Goal: Task Accomplishment & Management: Complete application form

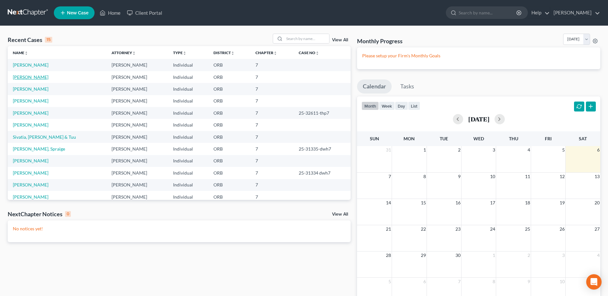
click at [30, 80] on link "[PERSON_NAME]" at bounding box center [31, 76] width 36 height 5
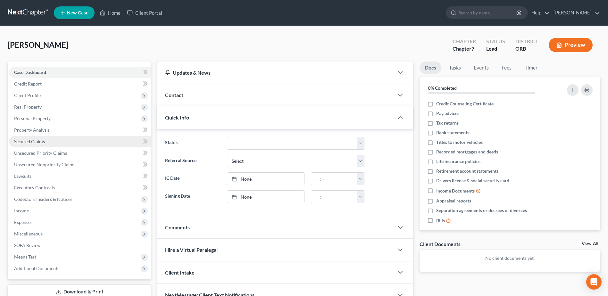
click at [82, 145] on link "Secured Claims" at bounding box center [80, 142] width 142 height 12
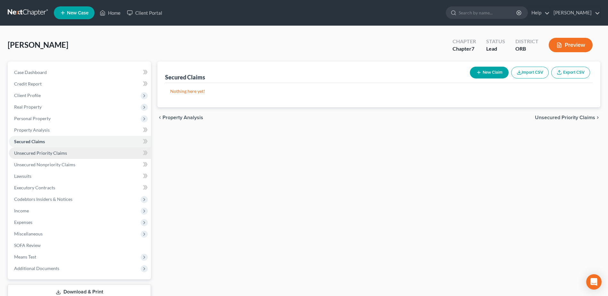
click at [86, 154] on link "Unsecured Priority Claims" at bounding box center [80, 153] width 142 height 12
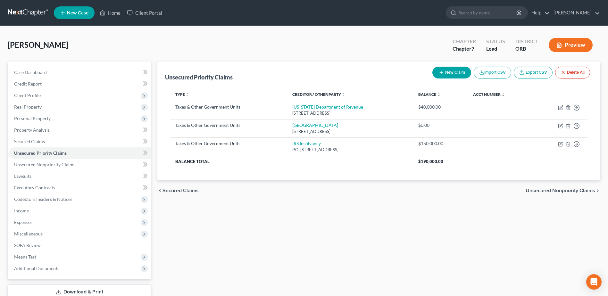
click at [441, 74] on icon "button" at bounding box center [441, 72] width 5 height 5
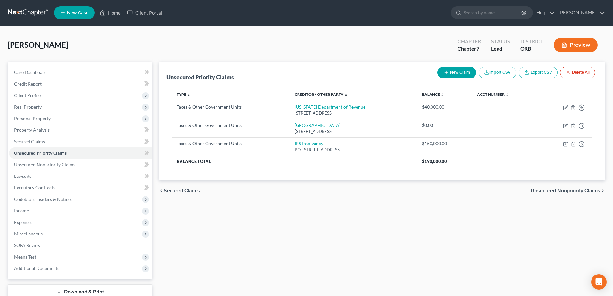
select select "0"
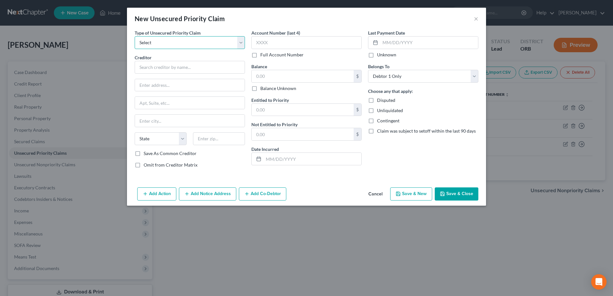
click at [177, 41] on select "Select Taxes & Other Government Units Domestic Support Obligations Extensions o…" at bounding box center [190, 42] width 110 height 13
select select "0"
click at [135, 36] on select "Select Taxes & Other Government Units Domestic Support Obligations Extensions o…" at bounding box center [190, 42] width 110 height 13
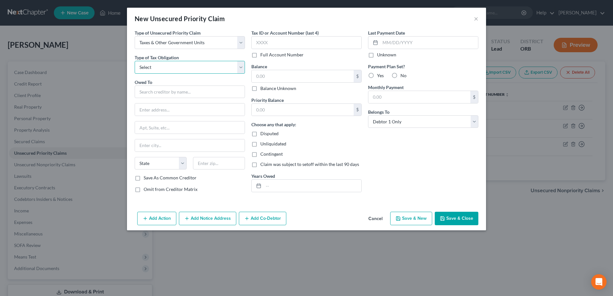
click at [202, 67] on select "Select Federal City State Franchise Tax Board Other" at bounding box center [190, 67] width 110 height 13
select select "1"
click at [135, 61] on select "Select Federal City State Franchise Tax Board Other" at bounding box center [190, 67] width 110 height 13
click at [204, 98] on input "text" at bounding box center [190, 92] width 110 height 13
type input "City of [GEOGRAPHIC_DATA]"
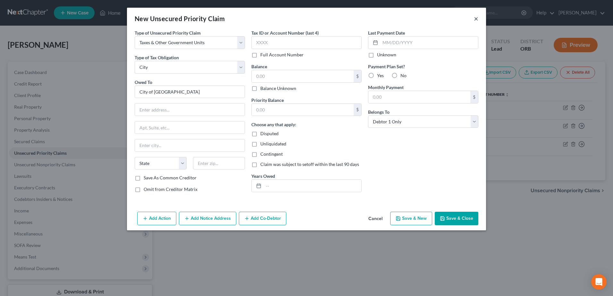
click at [474, 17] on button "×" at bounding box center [476, 19] width 4 height 8
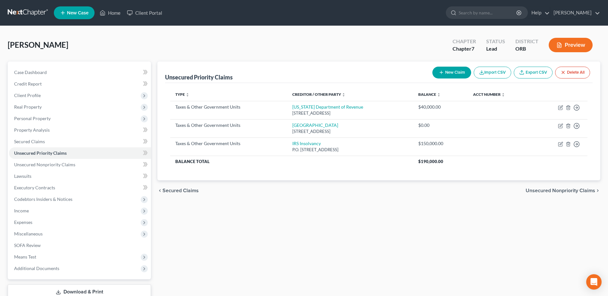
click at [446, 76] on button "New Claim" at bounding box center [452, 73] width 39 height 12
select select "0"
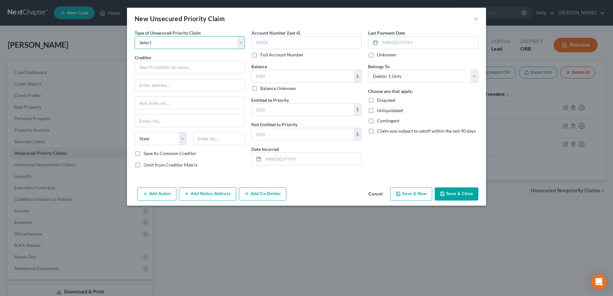
click at [174, 45] on select "Select Taxes & Other Government Units Domestic Support Obligations Extensions o…" at bounding box center [190, 42] width 110 height 13
select select "0"
click at [135, 36] on select "Select Taxes & Other Government Units Domestic Support Obligations Extensions o…" at bounding box center [190, 42] width 110 height 13
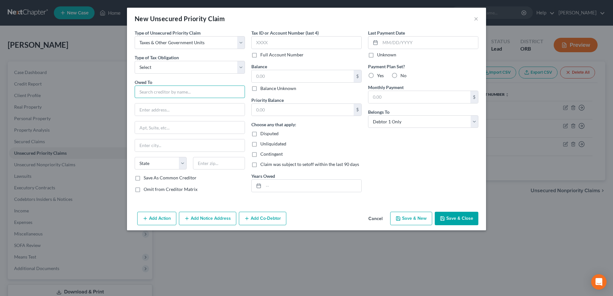
click at [186, 88] on input "text" at bounding box center [190, 92] width 110 height 13
type input "Department of Revenue"
type input "[STREET_ADDRESS]"
click at [207, 98] on input "Department of Revenue" at bounding box center [190, 92] width 110 height 13
type input "Portland Department of Revenue"
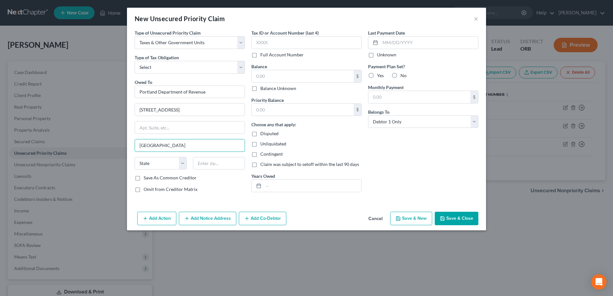
type input "[GEOGRAPHIC_DATA]"
type input "97201"
select select "38"
click at [424, 151] on div "Last Payment Date Unknown Payment Plan Set? Yes No Monthly Payment $ Belongs To…" at bounding box center [423, 113] width 117 height 168
click at [306, 72] on input "text" at bounding box center [303, 76] width 102 height 12
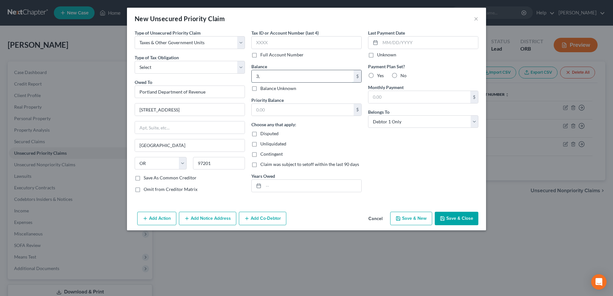
type input "3"
type input "10,000"
click at [367, 145] on div "Last Payment Date Unknown Payment Plan Set? Yes No Monthly Payment $ Belongs To…" at bounding box center [423, 113] width 117 height 168
click at [322, 113] on input "text" at bounding box center [303, 110] width 102 height 12
type input "0"
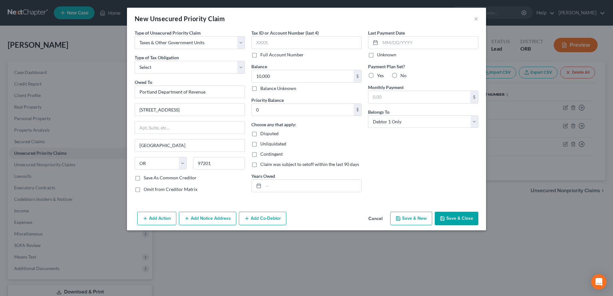
click at [345, 130] on div "Choose any that apply: Disputed Unliquidated Contingent Claim was subject to se…" at bounding box center [306, 144] width 110 height 46
click at [470, 218] on button "Save & Close" at bounding box center [457, 218] width 44 height 13
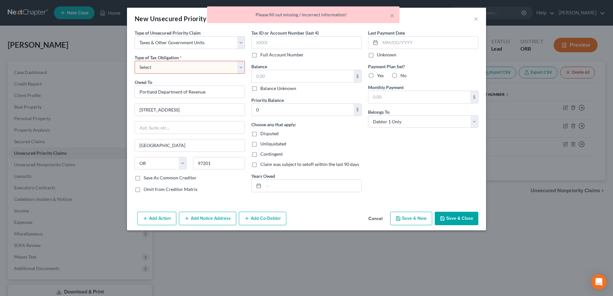
click at [167, 73] on select "Select Federal City State Franchise Tax Board Other" at bounding box center [190, 67] width 110 height 13
select select "1"
click at [135, 61] on select "Select Federal City State Franchise Tax Board Other" at bounding box center [190, 67] width 110 height 13
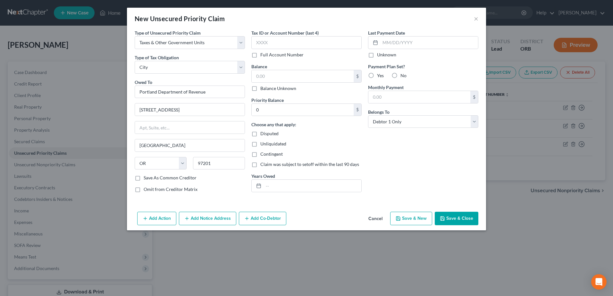
click at [475, 219] on button "Save & Close" at bounding box center [457, 218] width 44 height 13
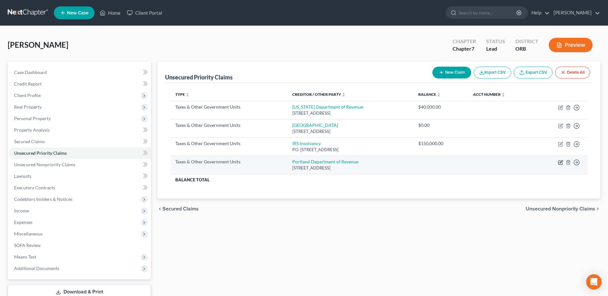
click at [561, 163] on icon "button" at bounding box center [561, 161] width 3 height 3
select select "1"
select select "38"
select select "0"
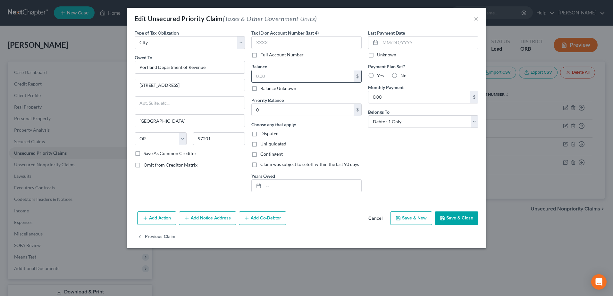
click at [315, 76] on input "text" at bounding box center [303, 76] width 102 height 12
type input "0"
click at [461, 215] on button "Save & Close" at bounding box center [457, 218] width 44 height 13
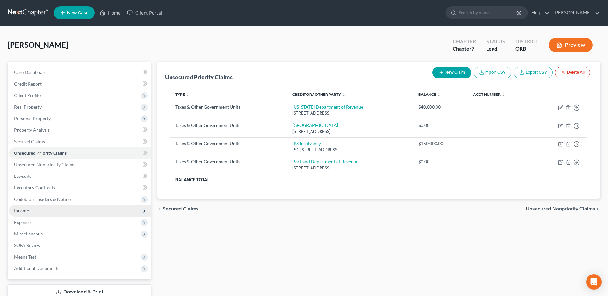
click at [126, 215] on span "Income" at bounding box center [80, 211] width 142 height 12
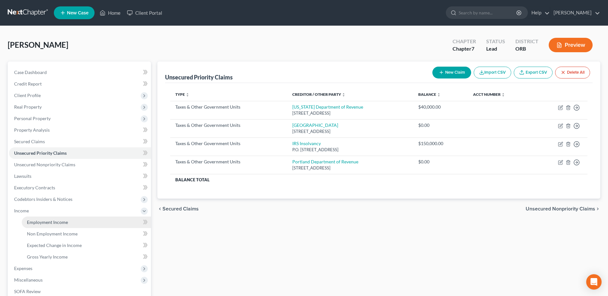
click at [126, 222] on link "Employment Income" at bounding box center [86, 223] width 129 height 12
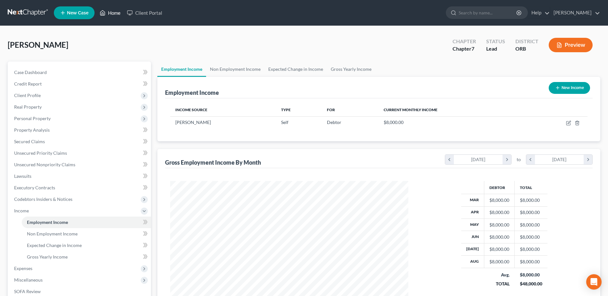
click at [108, 13] on link "Home" at bounding box center [110, 13] width 27 height 12
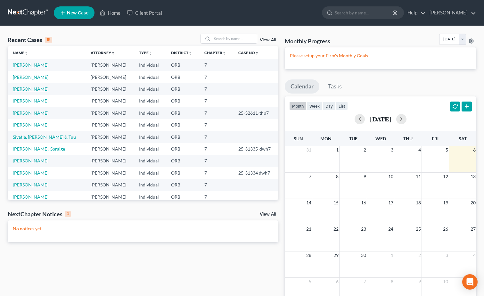
click at [44, 91] on link "[PERSON_NAME]" at bounding box center [31, 88] width 36 height 5
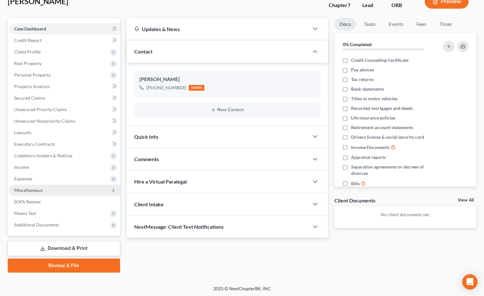
scroll to position [45, 0]
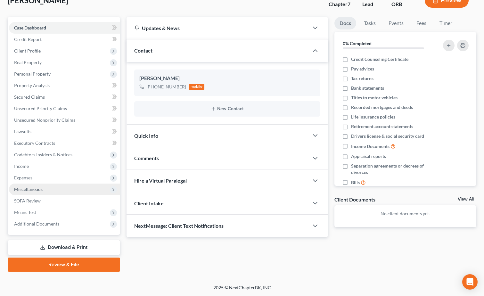
click at [77, 218] on span "Additional Documents" at bounding box center [64, 224] width 111 height 12
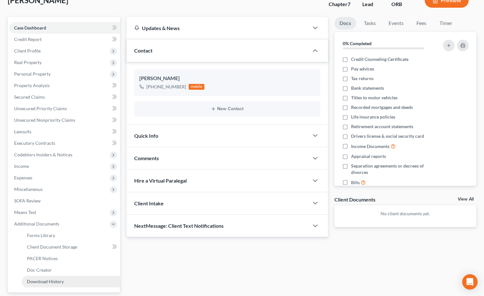
drag, startPoint x: 77, startPoint y: 218, endPoint x: 88, endPoint y: 282, distance: 64.6
click at [88, 282] on link "Download History" at bounding box center [71, 282] width 98 height 12
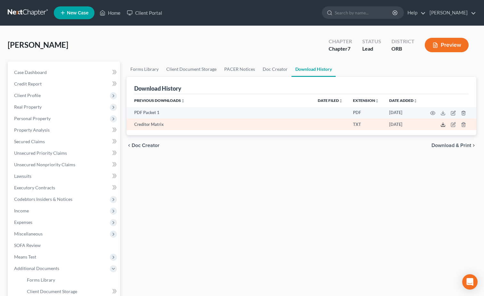
drag, startPoint x: 88, startPoint y: 282, endPoint x: 442, endPoint y: 124, distance: 388.1
click at [442, 124] on icon at bounding box center [443, 124] width 5 height 5
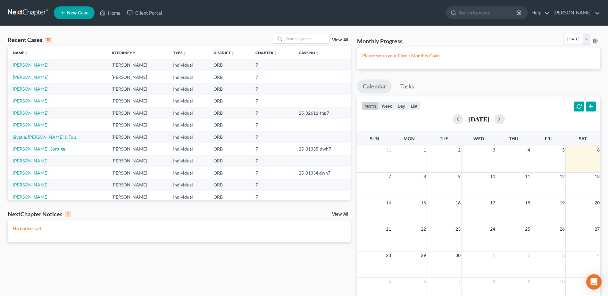
click at [37, 89] on link "[PERSON_NAME]" at bounding box center [31, 88] width 36 height 5
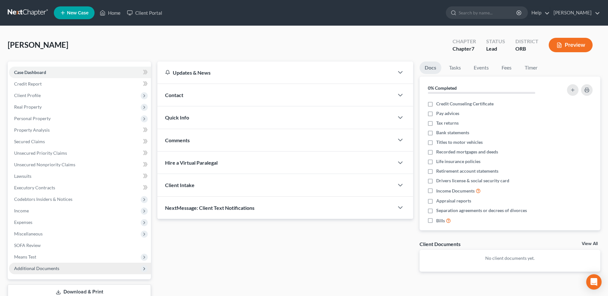
click at [88, 267] on span "Additional Documents" at bounding box center [80, 269] width 142 height 12
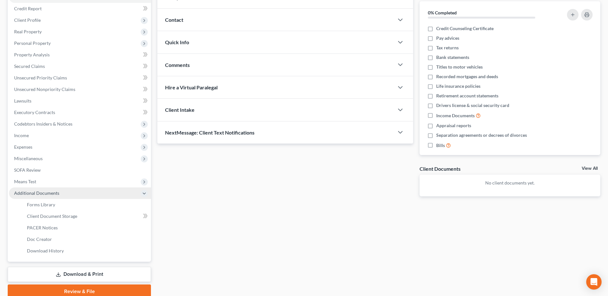
scroll to position [96, 0]
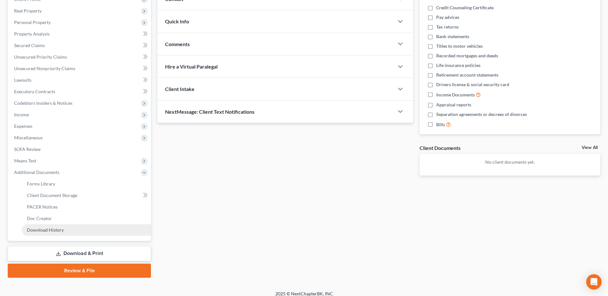
click at [71, 230] on link "Download History" at bounding box center [86, 230] width 129 height 12
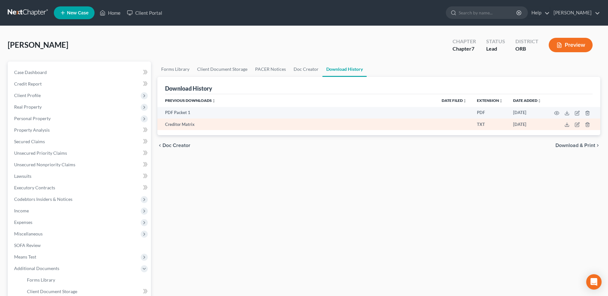
click at [387, 121] on td "Creditor Matrix" at bounding box center [296, 125] width 279 height 12
click at [567, 126] on icon at bounding box center [567, 124] width 5 height 5
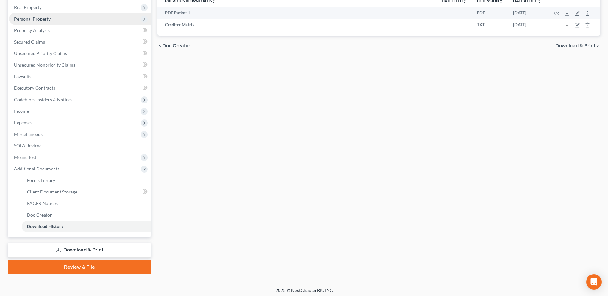
scroll to position [102, 0]
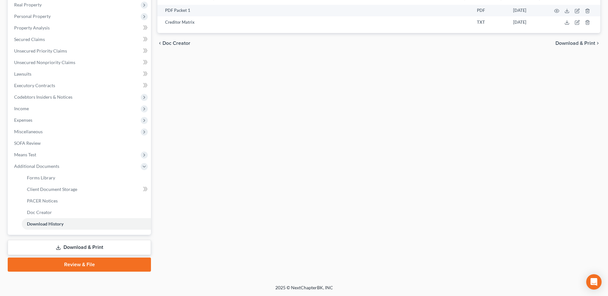
click at [110, 244] on link "Download & Print" at bounding box center [79, 247] width 143 height 15
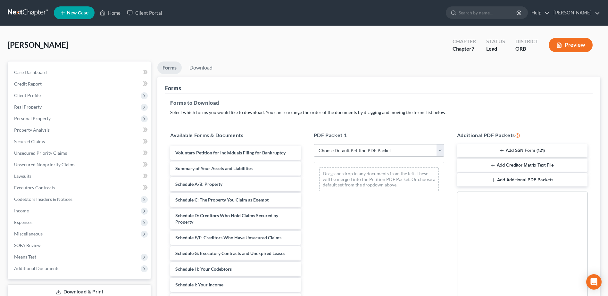
click at [535, 168] on button "Add Creditor Matrix Text File" at bounding box center [522, 165] width 130 height 13
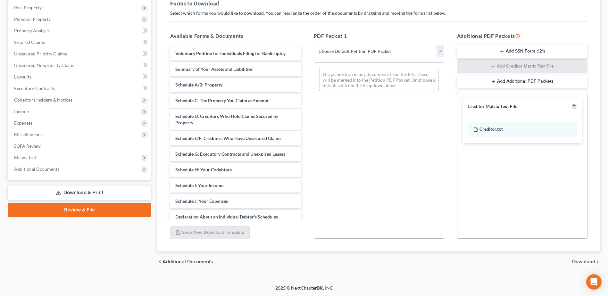
scroll to position [100, 0]
click at [592, 261] on span "Download" at bounding box center [583, 261] width 23 height 5
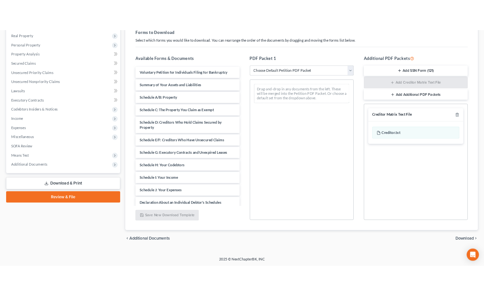
scroll to position [45, 0]
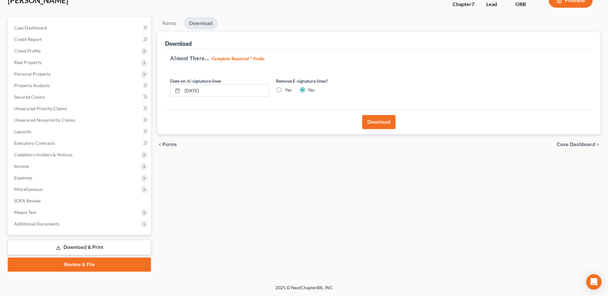
click at [373, 121] on button "Download" at bounding box center [378, 122] width 33 height 14
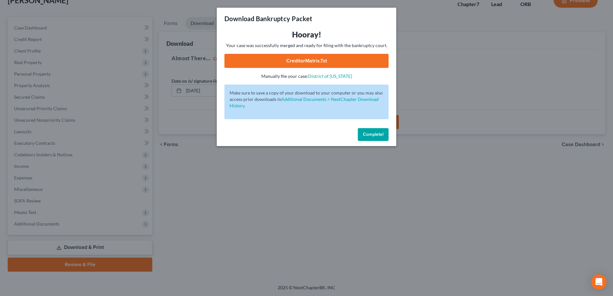
drag, startPoint x: 371, startPoint y: 132, endPoint x: 352, endPoint y: 200, distance: 70.5
click at [352, 277] on div "Download Bankruptcy Packet Hooray! Your case was successfully merged and ready …" at bounding box center [306, 148] width 613 height 296
click at [338, 58] on link "CreditorMatrix.txt" at bounding box center [306, 61] width 164 height 14
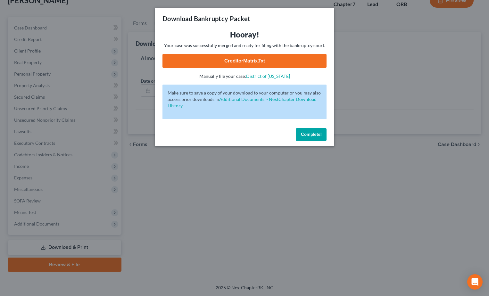
drag, startPoint x: 255, startPoint y: 33, endPoint x: 233, endPoint y: 33, distance: 21.2
click at [347, 175] on div "Download Bankruptcy Packet Hooray! Your case was successfully merged and ready …" at bounding box center [244, 148] width 489 height 296
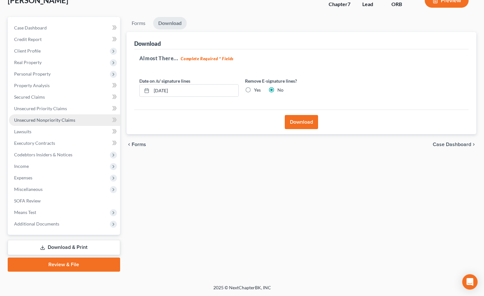
drag, startPoint x: 347, startPoint y: 175, endPoint x: 62, endPoint y: 121, distance: 290.2
click at [62, 121] on span "Unsecured Nonpriority Claims" at bounding box center [44, 119] width 61 height 5
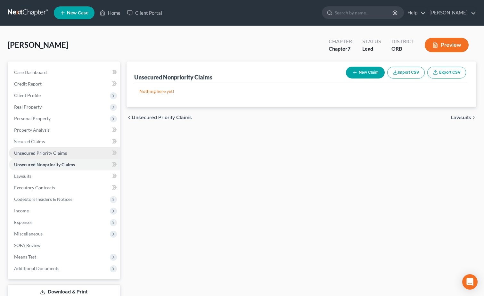
click at [80, 152] on link "Unsecured Priority Claims" at bounding box center [64, 153] width 111 height 12
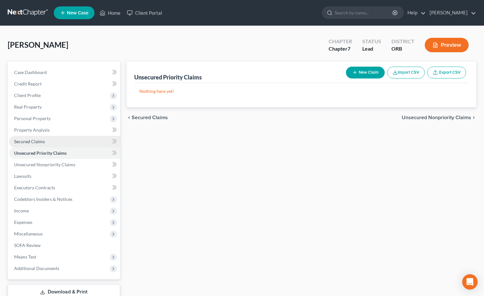
click at [80, 145] on link "Secured Claims" at bounding box center [64, 142] width 111 height 12
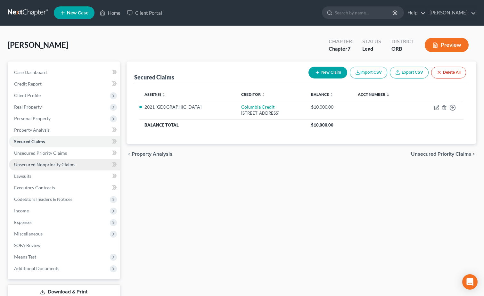
click at [82, 165] on link "Unsecured Nonpriority Claims" at bounding box center [64, 165] width 111 height 12
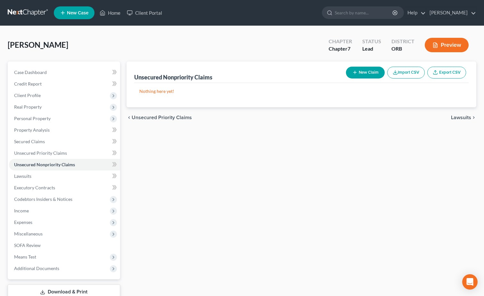
click at [369, 69] on button "New Claim" at bounding box center [365, 73] width 39 height 12
select select "0"
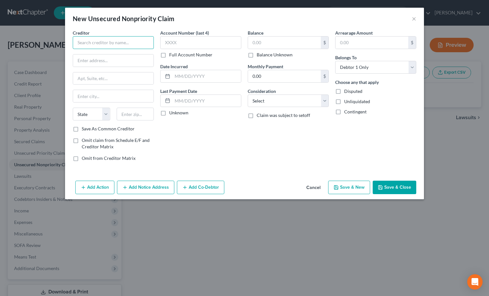
click at [102, 46] on input "text" at bounding box center [113, 42] width 81 height 13
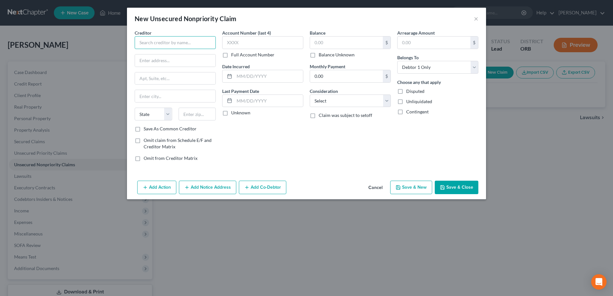
click at [177, 39] on input "text" at bounding box center [175, 42] width 81 height 13
type input "+"
click at [175, 36] on input "Kohl" at bounding box center [175, 42] width 81 height 13
click at [192, 64] on div "Kohls P.O. Box 60043, City Of Industry, CA 91716" at bounding box center [173, 56] width 77 height 15
type input "Kohls"
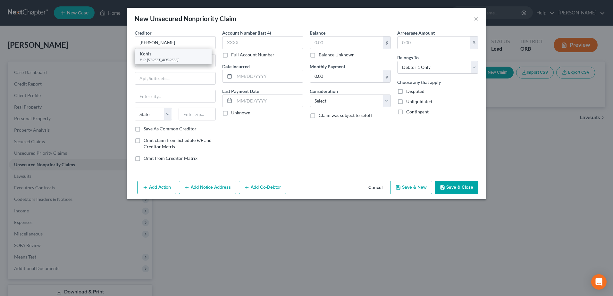
type input "P.O. Box 60043"
type input "City Of Industry"
select select "4"
type input "91716"
click at [364, 45] on input "text" at bounding box center [346, 43] width 73 height 12
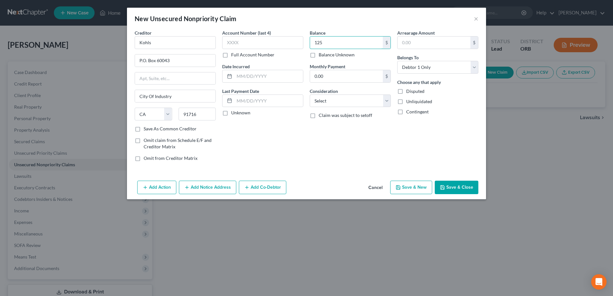
type input "125"
click at [413, 183] on button "Save & New" at bounding box center [411, 187] width 42 height 13
select select "0"
type input "125.00"
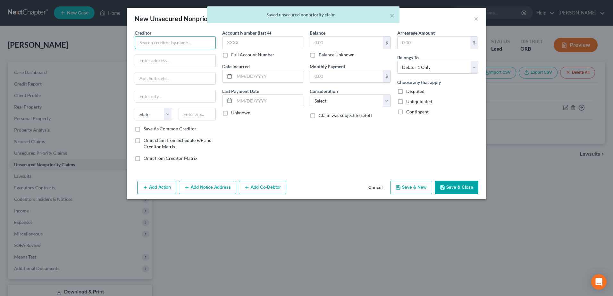
click at [202, 45] on input "text" at bounding box center [175, 42] width 81 height 13
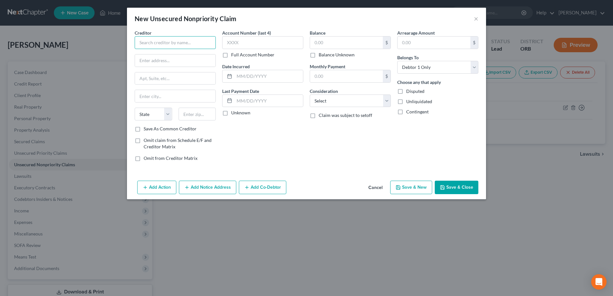
click at [181, 41] on input "text" at bounding box center [175, 42] width 81 height 13
click at [167, 53] on div "On Point" at bounding box center [173, 54] width 67 height 6
type input "On Point"
type input "P.O. Box 3750"
type input "[GEOGRAPHIC_DATA]"
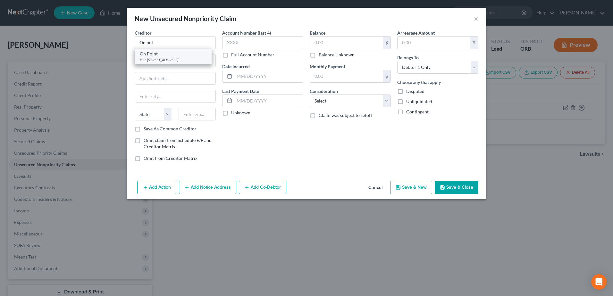
select select "38"
type input "97208"
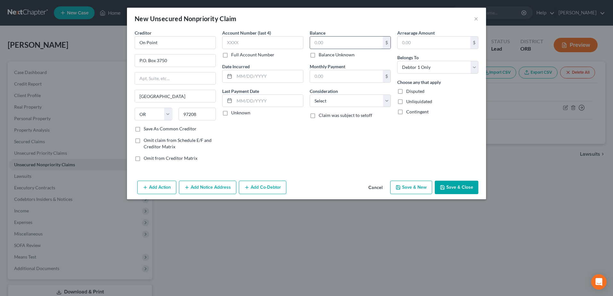
click at [382, 41] on input "text" at bounding box center [346, 43] width 73 height 12
type input "1,188"
click at [421, 190] on button "Save & New" at bounding box center [411, 187] width 42 height 13
select select "0"
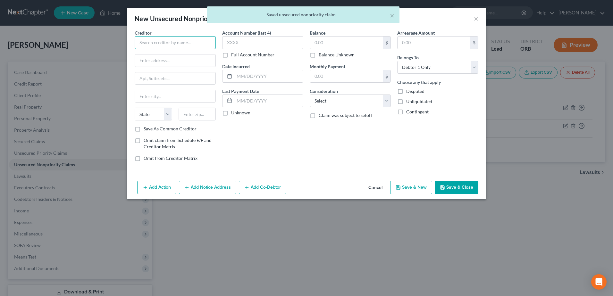
click at [190, 41] on input "text" at bounding box center [175, 42] width 81 height 13
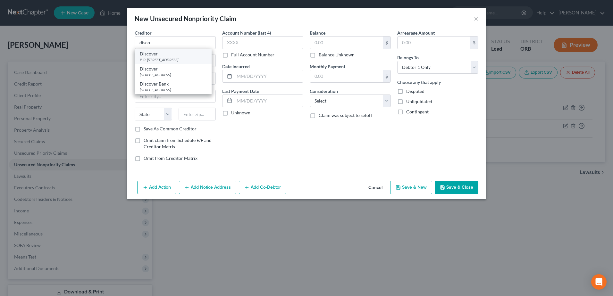
click at [189, 56] on div "Discover" at bounding box center [173, 54] width 67 height 6
type input "Discover"
type input "P.O. Box 6103"
type input "Carol Stream"
select select "14"
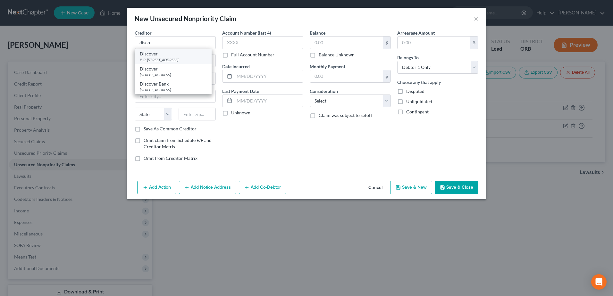
type input "60197"
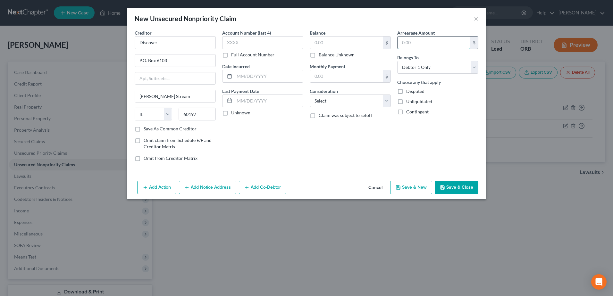
click at [461, 39] on input "text" at bounding box center [434, 43] width 73 height 12
type input "7,202"
click at [403, 187] on button "Save & New" at bounding box center [411, 187] width 42 height 13
select select "0"
type input "0.00"
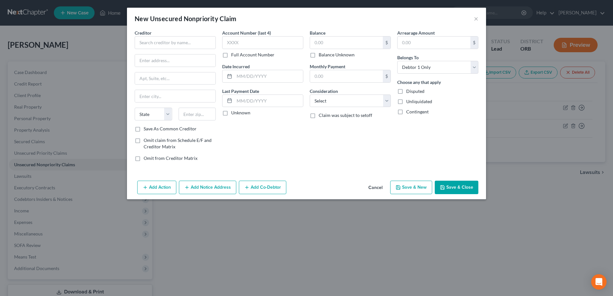
type input "0.00"
type input "7,202.00"
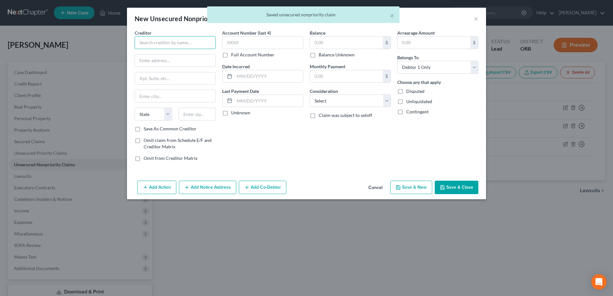
click at [201, 44] on input "text" at bounding box center [175, 42] width 81 height 13
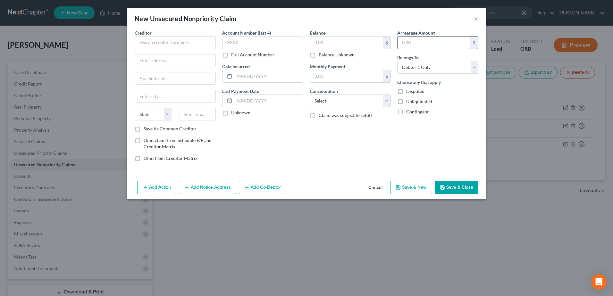
click at [461, 43] on input "text" at bounding box center [434, 43] width 73 height 12
type input "4,408"
click at [160, 48] on input "text" at bounding box center [175, 42] width 81 height 13
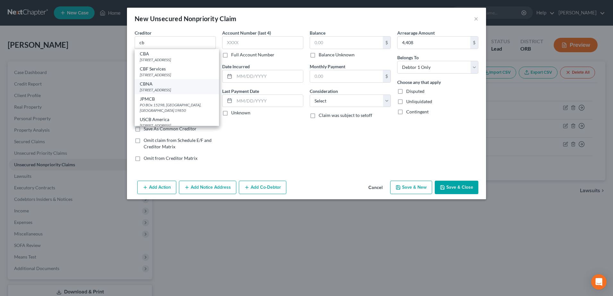
click at [157, 87] on div "CBNA" at bounding box center [177, 84] width 74 height 6
type input "CBNA"
type input "200 Creekside Drive"
type input "Dickson"
select select "44"
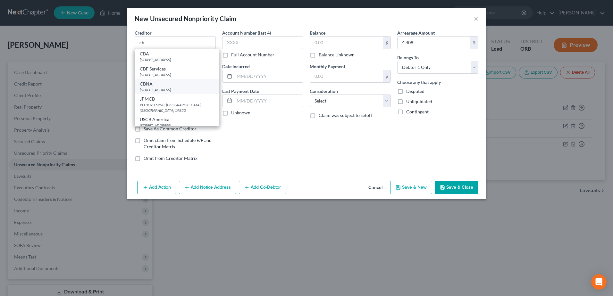
type input "37055"
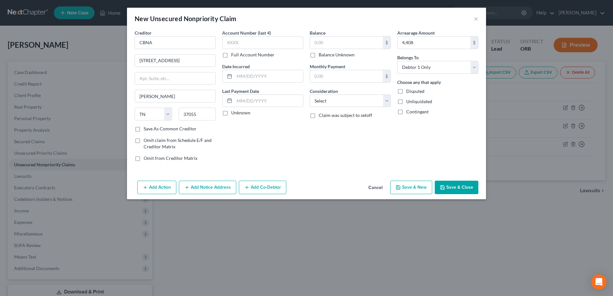
drag, startPoint x: 413, startPoint y: 187, endPoint x: 447, endPoint y: 181, distance: 34.6
click at [449, 205] on div "New Unsecured Nonpriority Claim × Creditor * CBNA 200 Creekside Drive Dickson S…" at bounding box center [306, 148] width 613 height 296
click at [446, 182] on button "Save & Close" at bounding box center [457, 187] width 44 height 13
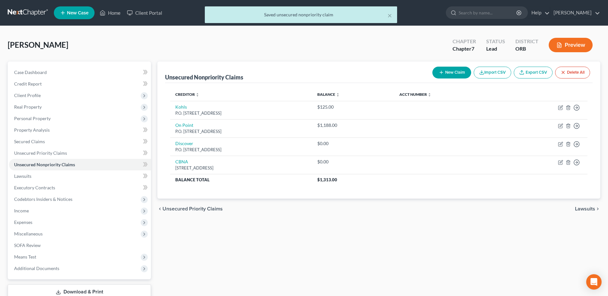
click at [447, 71] on button "New Claim" at bounding box center [452, 73] width 39 height 12
select select "0"
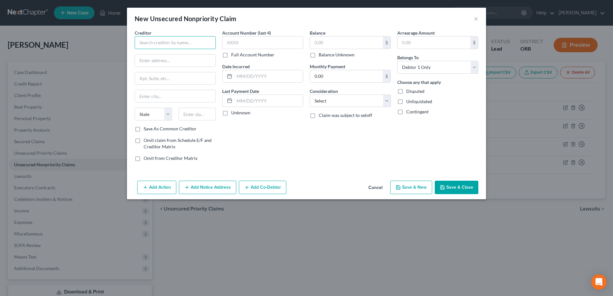
click at [211, 44] on input "text" at bounding box center [175, 42] width 81 height 13
type input "Fnb Omaha"
drag, startPoint x: 613, startPoint y: 206, endPoint x: 365, endPoint y: 42, distance: 296.9
click at [365, 42] on input "text" at bounding box center [346, 43] width 73 height 12
type input "1,100"
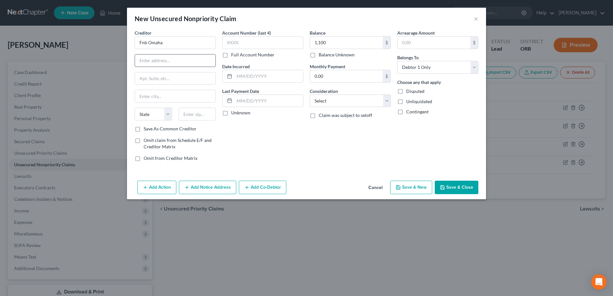
click at [156, 64] on input "text" at bounding box center [175, 61] width 80 height 12
click at [189, 62] on input "text" at bounding box center [175, 61] width 80 height 12
type input "PO Box 3128"
type input "68103"
type input "Omaha"
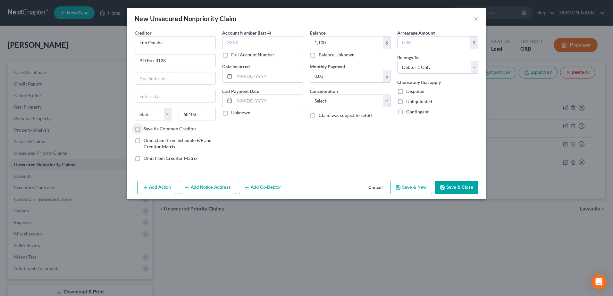
select select "30"
click at [415, 185] on button "Save & New" at bounding box center [411, 187] width 42 height 13
select select "0"
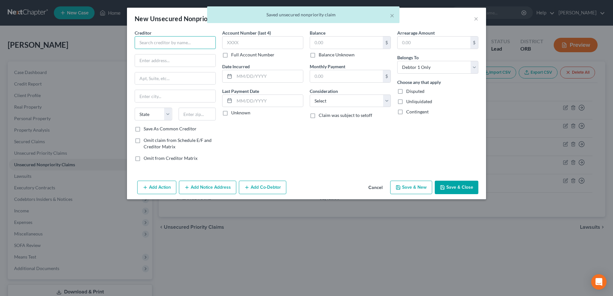
click at [188, 44] on input "text" at bounding box center [175, 42] width 81 height 13
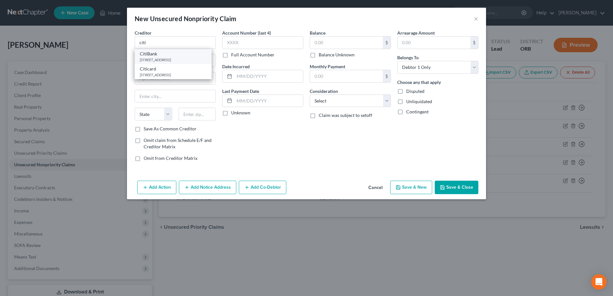
click at [176, 56] on div "CitiBank" at bounding box center [173, 54] width 67 height 6
type input "CitiBank"
type input "PO Box 6500"
type input "Sioux Falls"
select select "43"
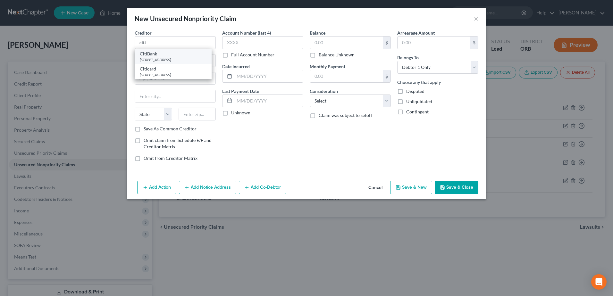
type input "57117"
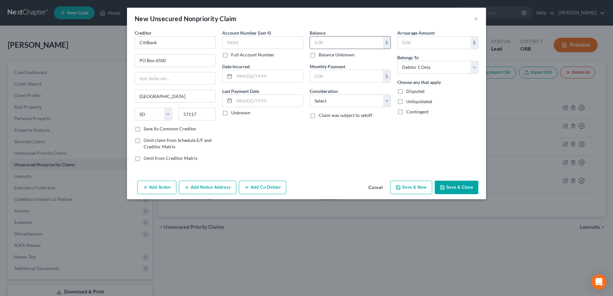
click at [319, 36] on div "$" at bounding box center [350, 42] width 81 height 13
click at [323, 39] on input "text" at bounding box center [346, 43] width 73 height 12
type input "5,078"
click at [405, 190] on button "Save & New" at bounding box center [411, 187] width 42 height 13
select select "0"
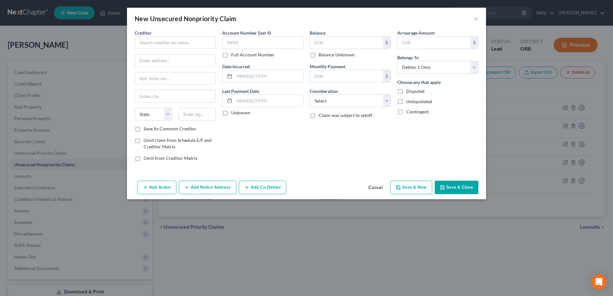
type input "5,078.00"
type input "0.00"
drag, startPoint x: 364, startPoint y: 38, endPoint x: 342, endPoint y: 39, distance: 21.2
click at [360, 40] on input "text" at bounding box center [346, 43] width 73 height 12
type input "1,393"
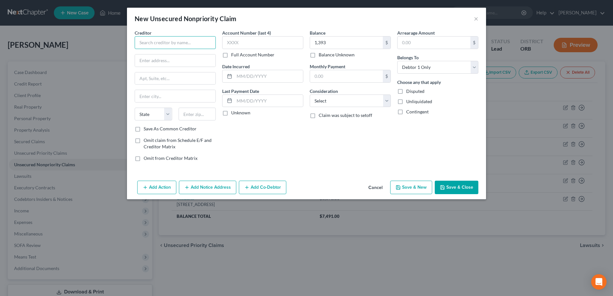
click at [206, 46] on input "text" at bounding box center [175, 42] width 81 height 13
type input "b"
type input "c"
type input "Cb Indigo"
click at [163, 63] on input "text" at bounding box center [175, 61] width 80 height 12
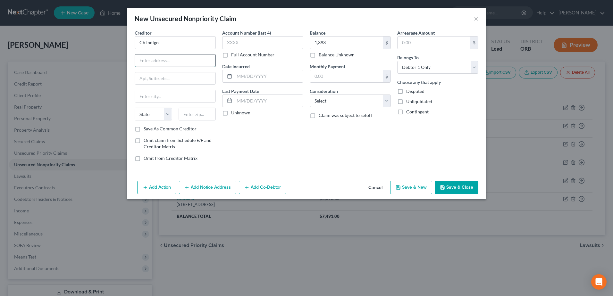
paste input "P.O. Box 23039"
type input "PO Box 23039"
click at [200, 113] on input "text" at bounding box center [198, 114] width 38 height 13
type input "31903"
type input "Columbus"
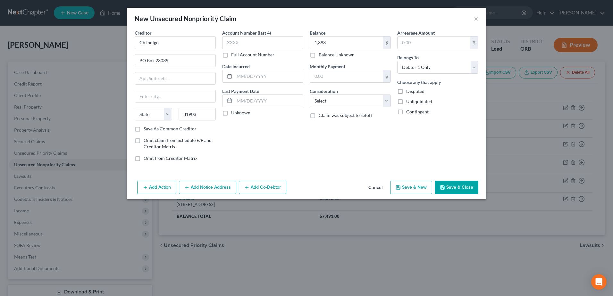
select select "10"
click at [412, 188] on button "Save & New" at bounding box center [411, 187] width 42 height 13
select select "0"
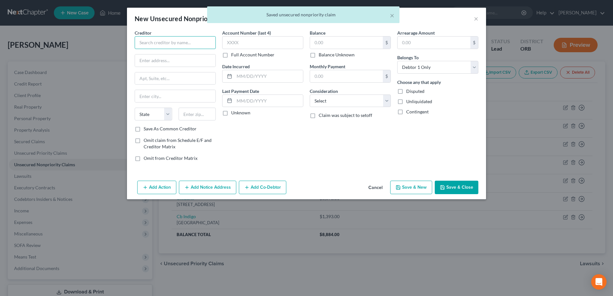
click at [210, 46] on input "text" at bounding box center [175, 42] width 81 height 13
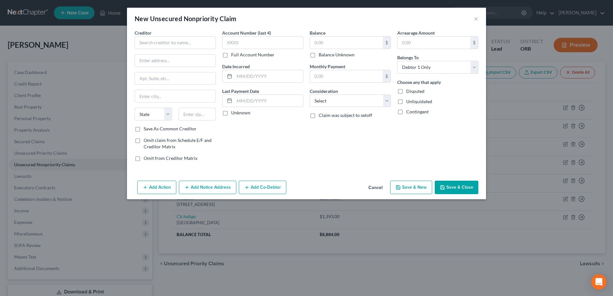
click at [400, 182] on button "Save & New" at bounding box center [411, 187] width 42 height 13
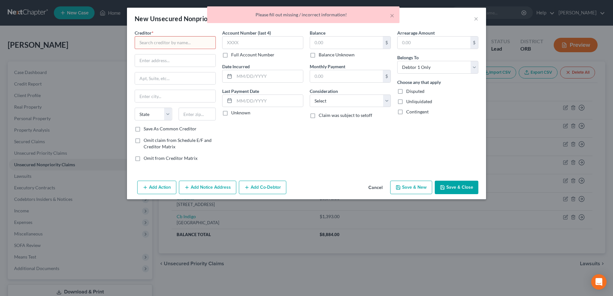
drag, startPoint x: 192, startPoint y: 40, endPoint x: 261, endPoint y: 6, distance: 76.7
click at [192, 40] on input "text" at bounding box center [175, 42] width 81 height 13
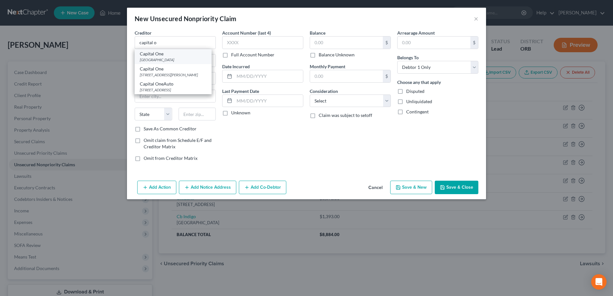
click at [179, 52] on div "Capital One" at bounding box center [173, 54] width 67 height 6
type input "Capital One"
type input "PO Box 71083"
type input "Charlotte"
select select "28"
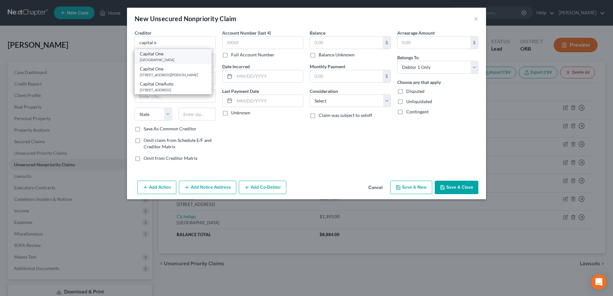
type input "28272"
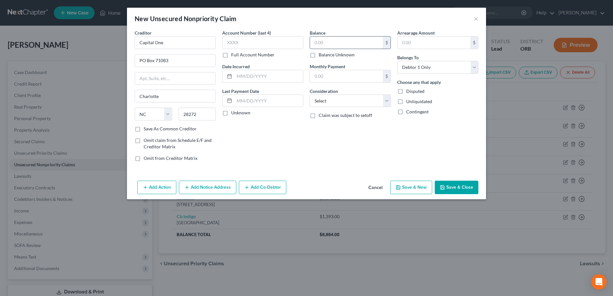
click at [355, 39] on input "text" at bounding box center [346, 43] width 73 height 12
type input "967"
click at [406, 193] on button "Save & New" at bounding box center [411, 187] width 42 height 13
select select "0"
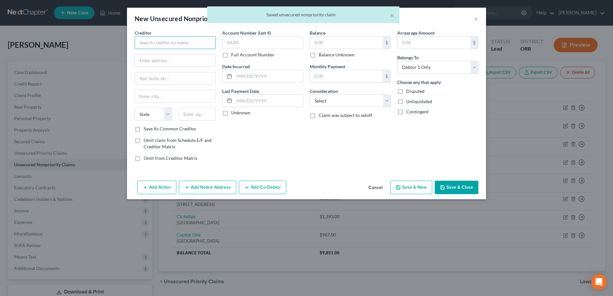
click at [181, 44] on input "text" at bounding box center [175, 42] width 81 height 13
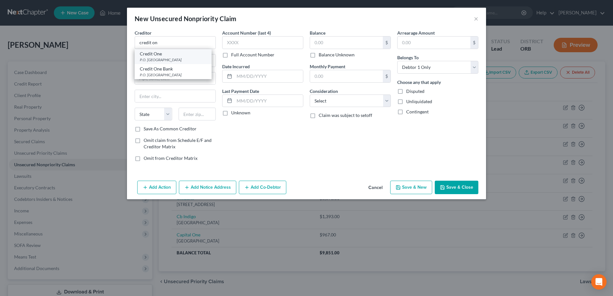
click at [182, 63] on div "P.O. Box 60500, City Of Industry, CA 91716" at bounding box center [173, 59] width 67 height 5
type input "Credit One"
type input "P.O. Box 60500"
type input "City Of Industry"
select select "4"
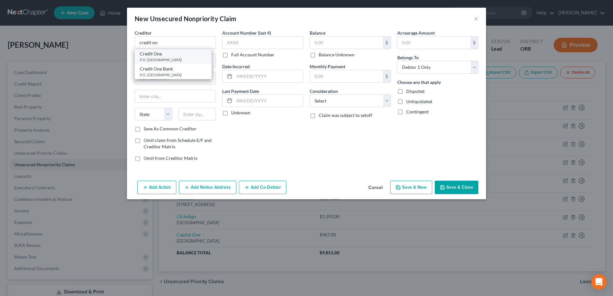
type input "91716"
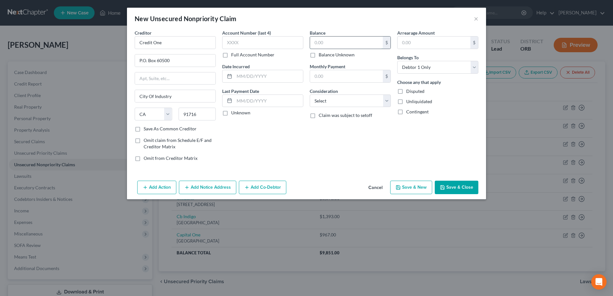
drag, startPoint x: 352, startPoint y: 48, endPoint x: 352, endPoint y: 45, distance: 3.5
click at [351, 46] on input "text" at bounding box center [346, 43] width 73 height 12
type input "490"
click at [416, 190] on button "Save & New" at bounding box center [411, 187] width 42 height 13
select select "0"
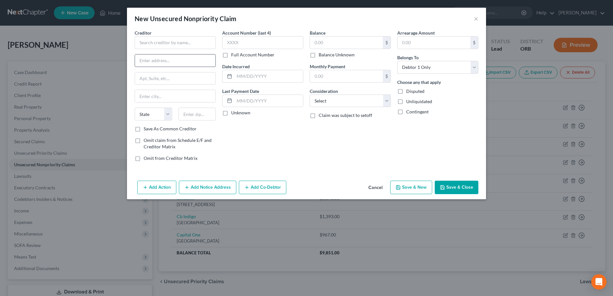
type input "490.00"
type input "0.00"
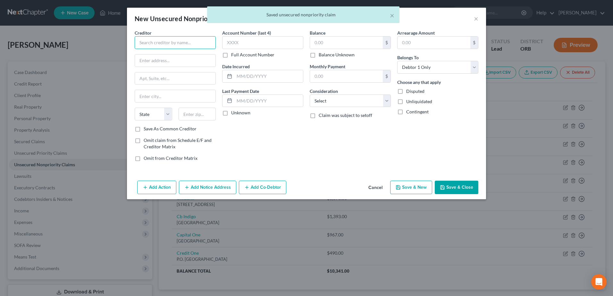
click at [194, 46] on input "text" at bounding box center [175, 42] width 81 height 13
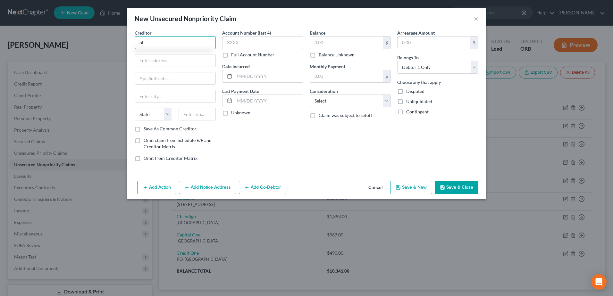
type input "o"
type input "Old Navy"
click at [325, 45] on input "text" at bounding box center [346, 43] width 73 height 12
type input "49"
click at [201, 60] on input "text" at bounding box center [175, 61] width 80 height 12
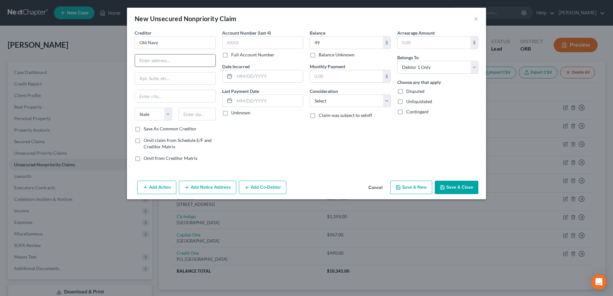
click at [182, 57] on input "text" at bounding box center [175, 61] width 80 height 12
type input "Po Box 13337"
click at [207, 116] on input "text" at bounding box center [198, 114] width 38 height 13
type input "19101"
click at [396, 190] on button "Save & New" at bounding box center [411, 187] width 42 height 13
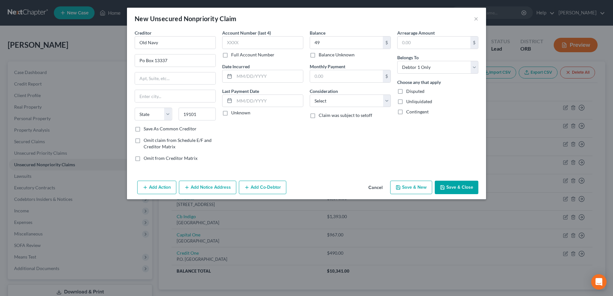
select select "0"
type input "Philadelphia"
select select "39"
click at [165, 44] on input "text" at bounding box center [175, 42] width 81 height 13
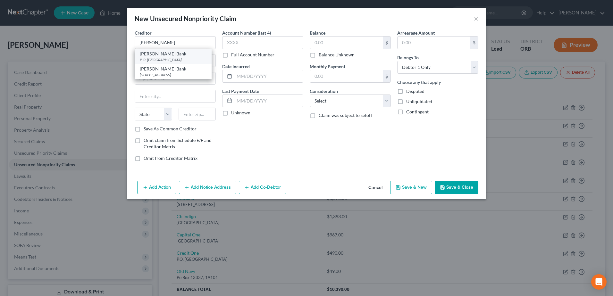
click at [183, 52] on div "Merrick Bank" at bounding box center [173, 54] width 67 height 6
type input "Merrick Bank"
type input "P.O. Box 660702"
type input "Dallas"
select select "45"
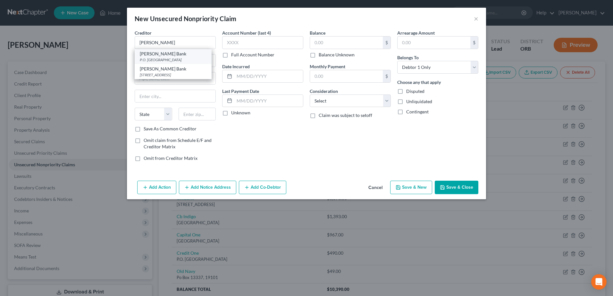
type input "75266"
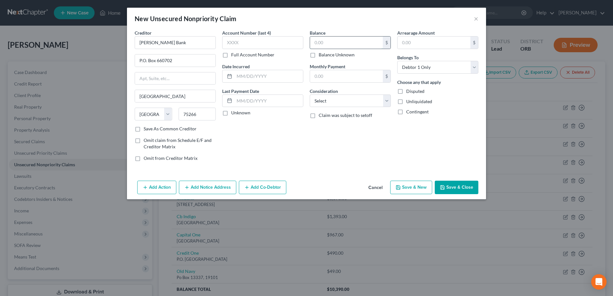
click at [358, 47] on input "text" at bounding box center [346, 43] width 73 height 12
type input "3,157"
click at [398, 191] on button "Save & New" at bounding box center [411, 187] width 42 height 13
select select "0"
type input "3,157.00"
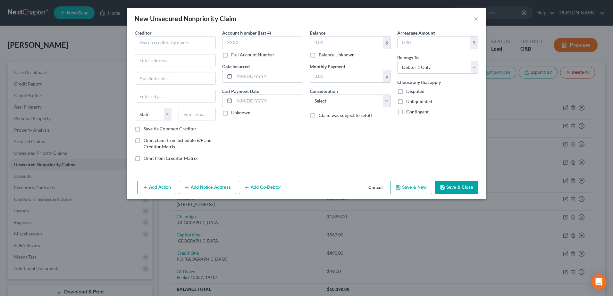
type input "0.00"
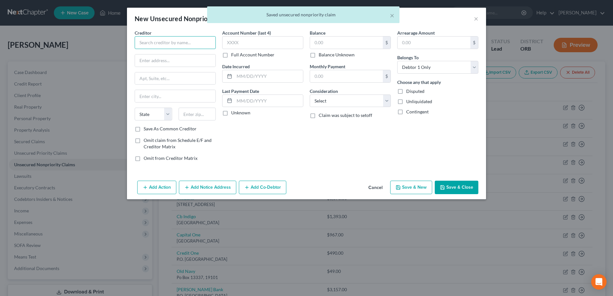
click at [150, 40] on input "text" at bounding box center [175, 42] width 81 height 13
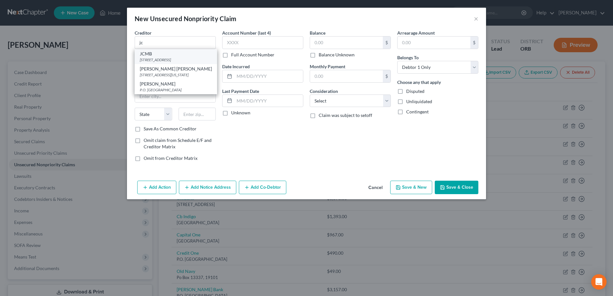
click at [165, 61] on div "PO Box 15369, Wilmington, DE 19850" at bounding box center [176, 59] width 72 height 5
type input "JCMB"
type input "PO Box 15369"
type input "Wilmington"
select select "7"
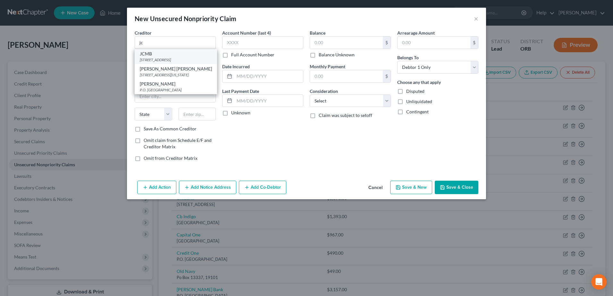
type input "19850"
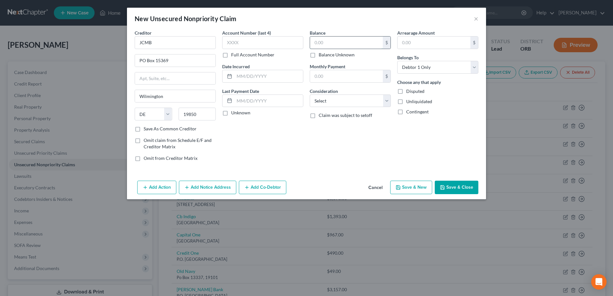
drag, startPoint x: 368, startPoint y: 46, endPoint x: 370, endPoint y: 42, distance: 3.7
click at [370, 43] on input "text" at bounding box center [346, 43] width 73 height 12
type input "2,461"
click at [412, 189] on button "Save & New" at bounding box center [411, 187] width 42 height 13
select select "0"
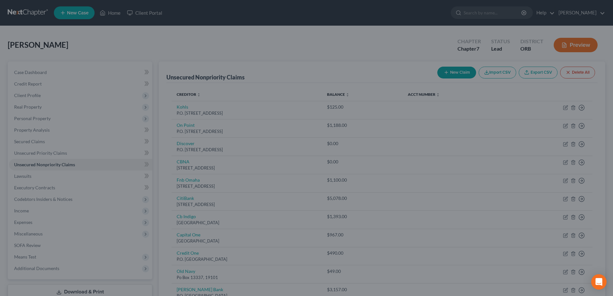
type input "2,461.00"
type input "0.00"
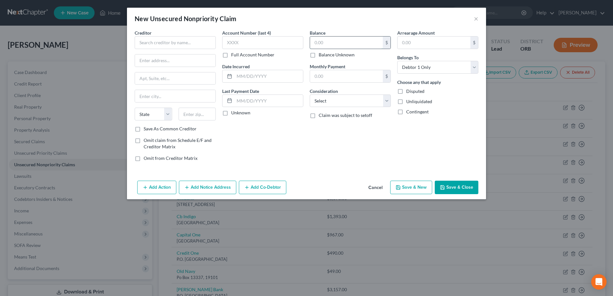
click at [366, 43] on input "text" at bounding box center [346, 43] width 73 height 12
type input "1,549"
click at [169, 43] on input "text" at bounding box center [175, 42] width 81 height 13
click at [156, 60] on div "P.O. Box 15124, Albany, NY 12212" at bounding box center [173, 59] width 67 height 5
type input "Verizon"
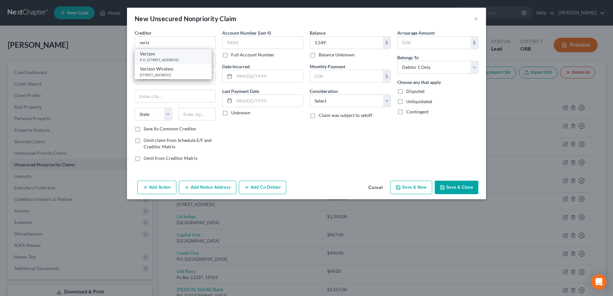
type input "P.O. Box 15124"
type input "Albany"
select select "35"
type input "12212"
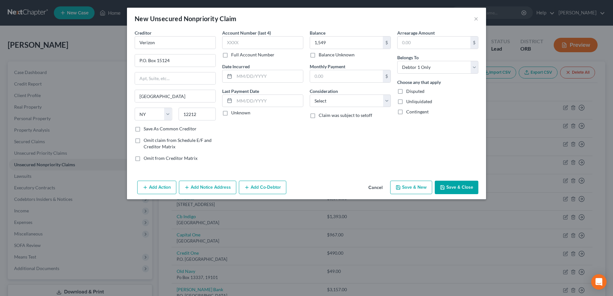
click at [448, 188] on button "Save & Close" at bounding box center [457, 187] width 44 height 13
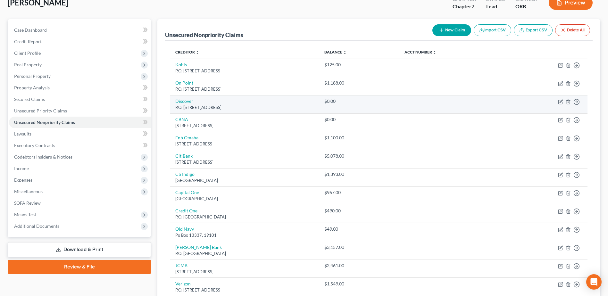
scroll to position [112, 0]
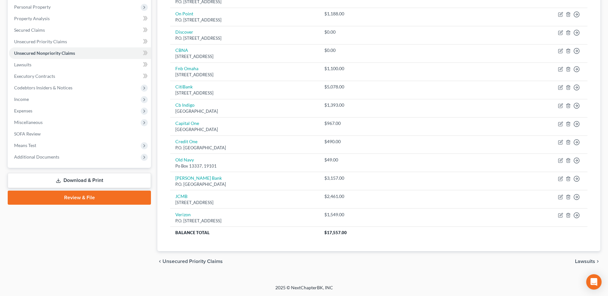
click at [73, 178] on link "Download & Print" at bounding box center [79, 180] width 143 height 15
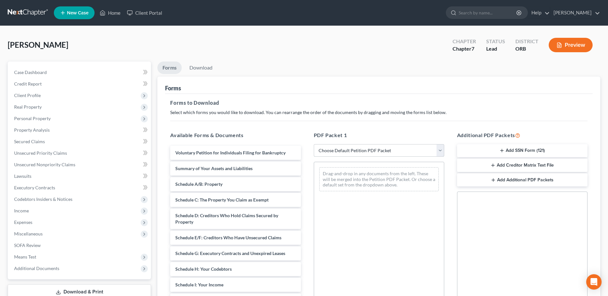
drag, startPoint x: 73, startPoint y: 178, endPoint x: 397, endPoint y: 155, distance: 325.3
click at [397, 155] on select "Choose Default Petition PDF Packet Complete Bankruptcy Petition (all forms and …" at bounding box center [379, 150] width 130 height 13
select select "4"
click at [314, 144] on select "Choose Default Petition PDF Packet Complete Bankruptcy Petition (all forms and …" at bounding box center [379, 150] width 130 height 13
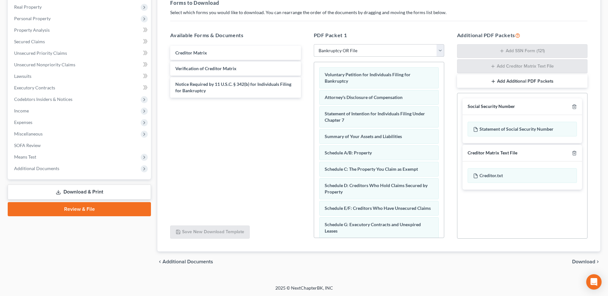
scroll to position [100, 0]
click at [576, 106] on icon "button" at bounding box center [574, 106] width 5 height 5
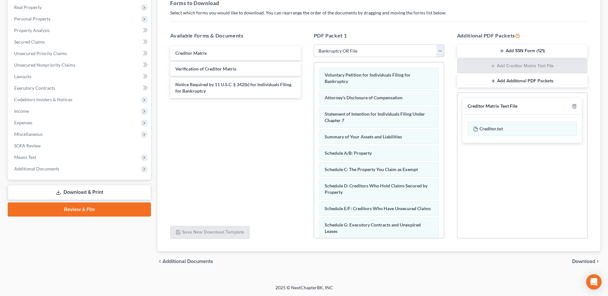
scroll to position [100, 0]
click at [590, 260] on span "Download" at bounding box center [583, 261] width 23 height 5
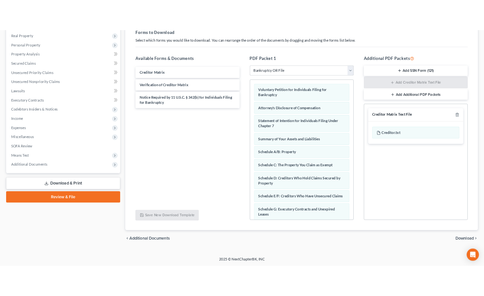
scroll to position [45, 0]
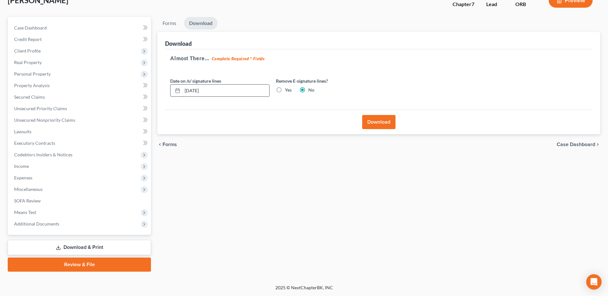
click at [255, 94] on input "09/06/2025" at bounding box center [225, 91] width 87 height 12
type input "09/01/2025"
click at [376, 122] on button "Download" at bounding box center [378, 122] width 33 height 14
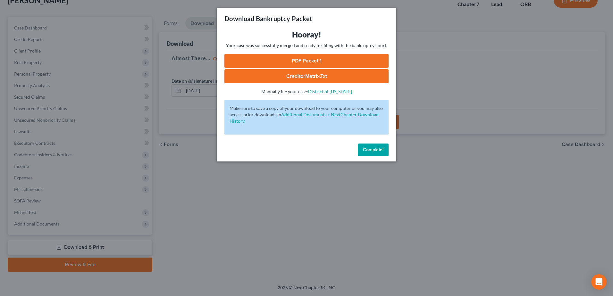
click at [283, 63] on link "PDF Packet 1" at bounding box center [306, 61] width 164 height 14
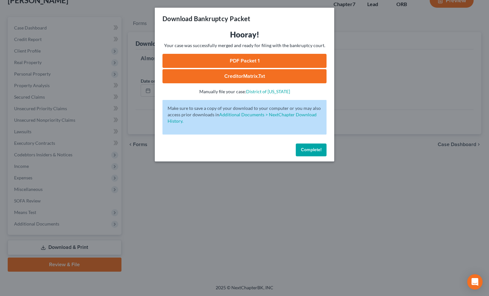
click at [252, 72] on link "CreditorMatrix.txt" at bounding box center [245, 76] width 164 height 14
click at [328, 155] on div "Complete!" at bounding box center [245, 151] width 180 height 21
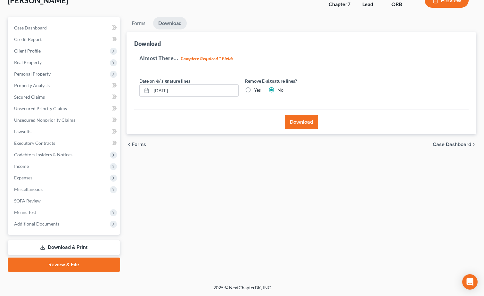
drag, startPoint x: 50, startPoint y: 250, endPoint x: 271, endPoint y: 250, distance: 220.9
click at [271, 250] on div "Forms Download Forms Forms to Download Select which forms you would like to dow…" at bounding box center [301, 144] width 357 height 255
